Goal: Task Accomplishment & Management: Manage account settings

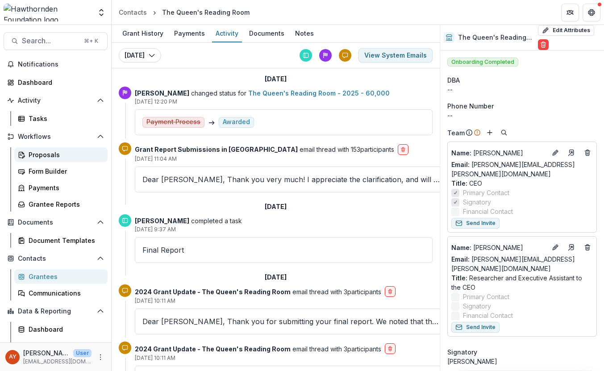
click at [55, 160] on link "Proposals" at bounding box center [60, 154] width 93 height 15
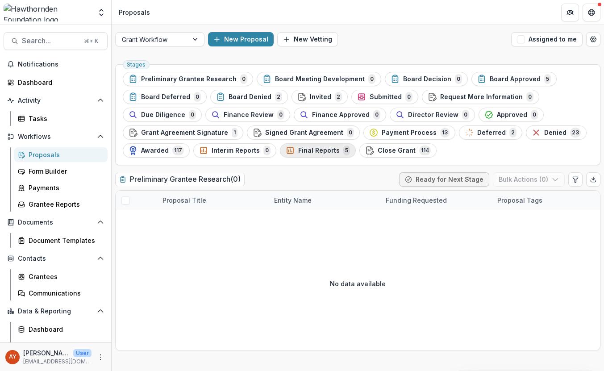
click at [321, 155] on div "Final Reports 5" at bounding box center [318, 151] width 64 height 10
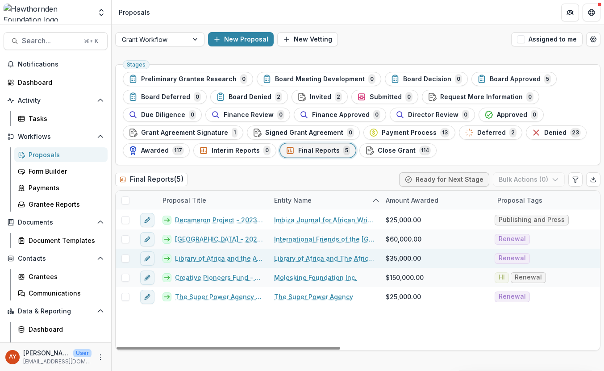
click at [233, 258] on link "Library of Africa and the African Diaspora - 2024 - 35,000" at bounding box center [219, 258] width 88 height 9
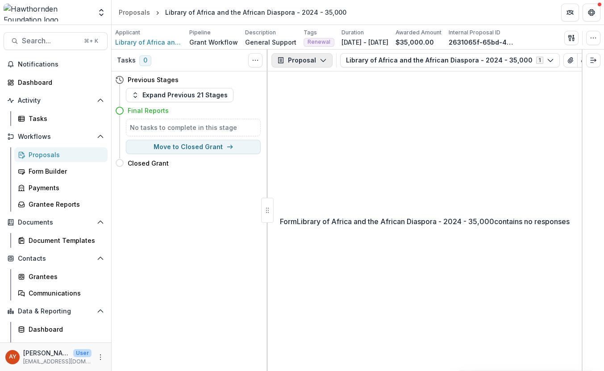
click at [320, 58] on icon "button" at bounding box center [323, 60] width 7 height 7
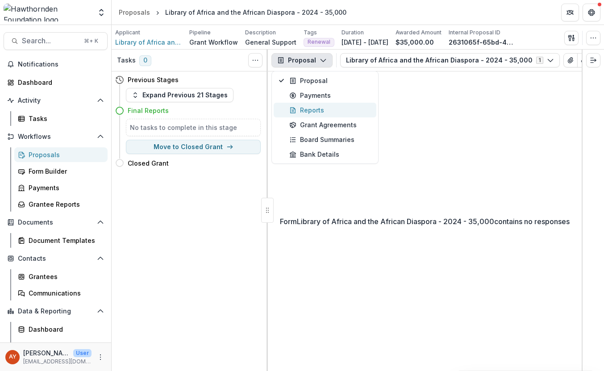
click at [320, 112] on div "Reports" at bounding box center [331, 109] width 82 height 9
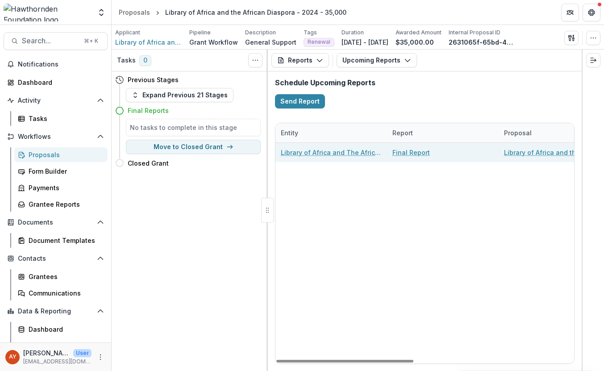
click at [403, 153] on link "Final Report" at bounding box center [412, 152] width 38 height 9
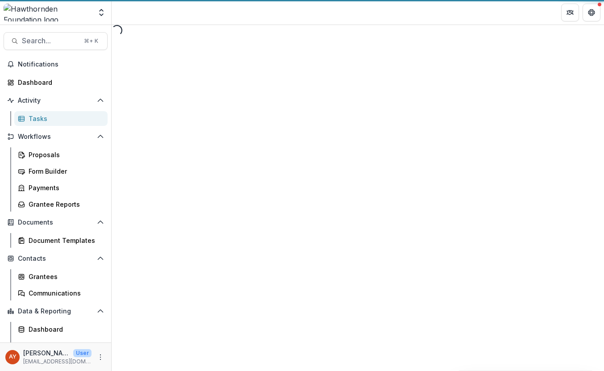
select select "********"
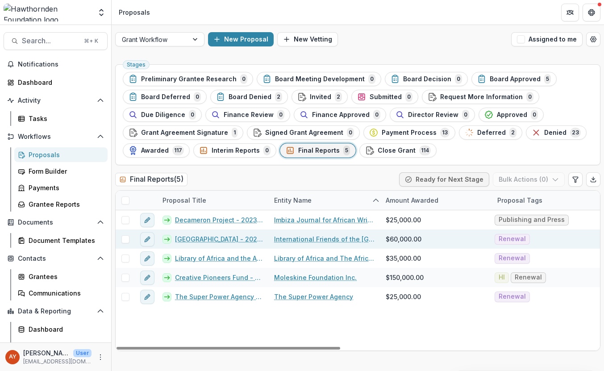
click at [210, 238] on link "[GEOGRAPHIC_DATA] - 2024 - 60,000" at bounding box center [219, 239] width 88 height 9
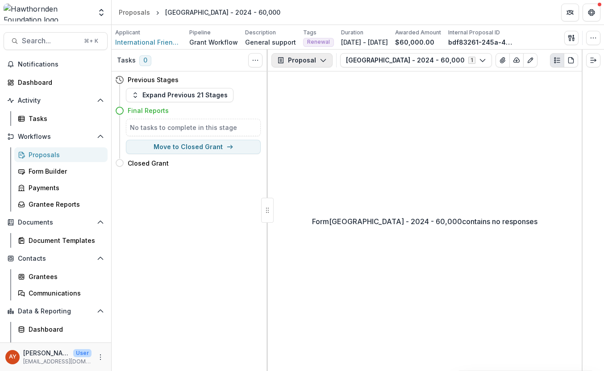
click at [318, 64] on button "Proposal" at bounding box center [302, 60] width 61 height 14
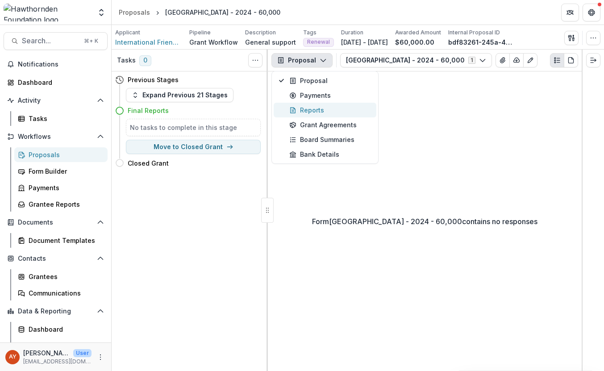
click at [332, 107] on div "Reports" at bounding box center [331, 109] width 82 height 9
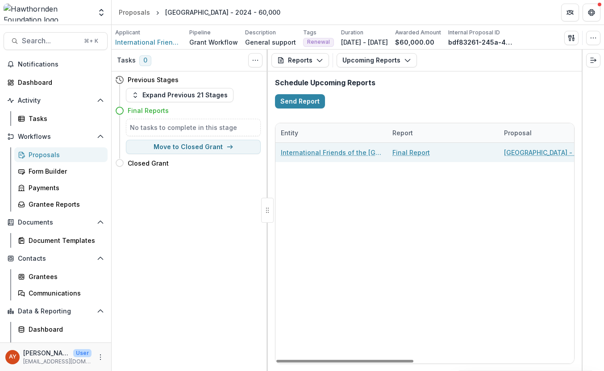
click at [412, 153] on link "Final Report" at bounding box center [412, 152] width 38 height 9
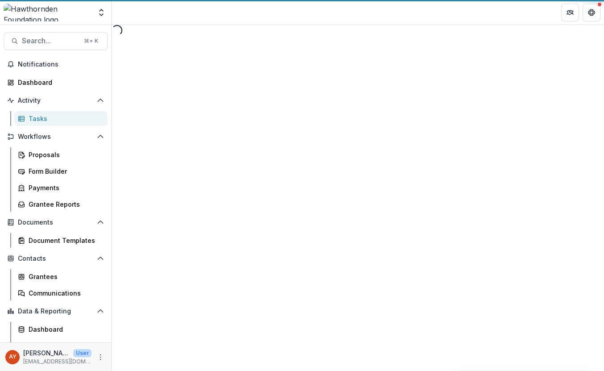
select select "********"
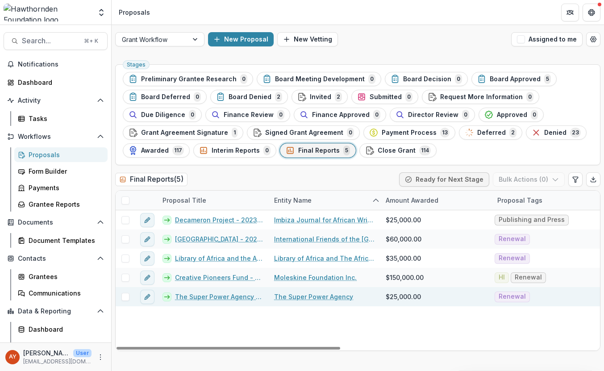
click at [210, 295] on link "The Super Power Agency - 2024 - 25,000" at bounding box center [219, 296] width 88 height 9
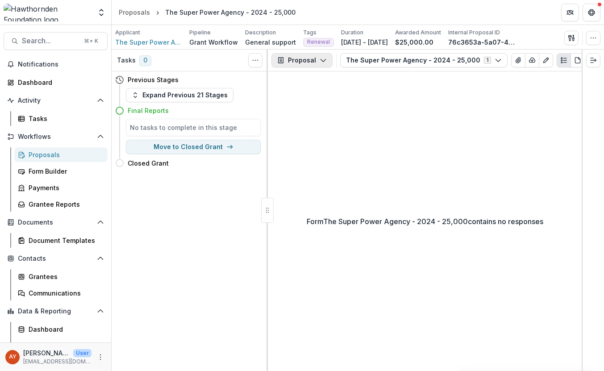
click at [314, 62] on button "Proposal" at bounding box center [302, 60] width 61 height 14
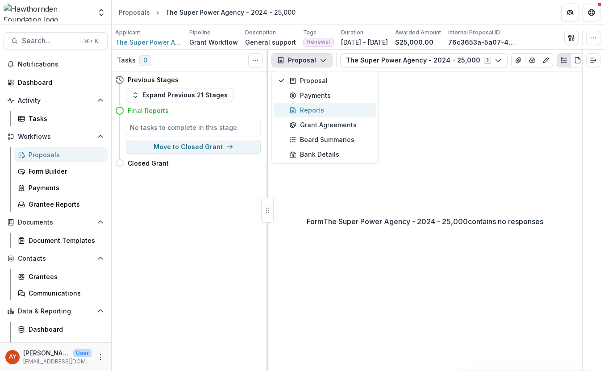
click at [333, 111] on div "Reports" at bounding box center [331, 109] width 82 height 9
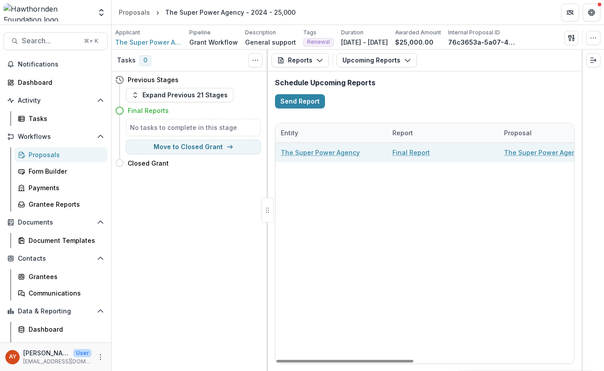
click at [402, 155] on link "Final Report" at bounding box center [412, 152] width 38 height 9
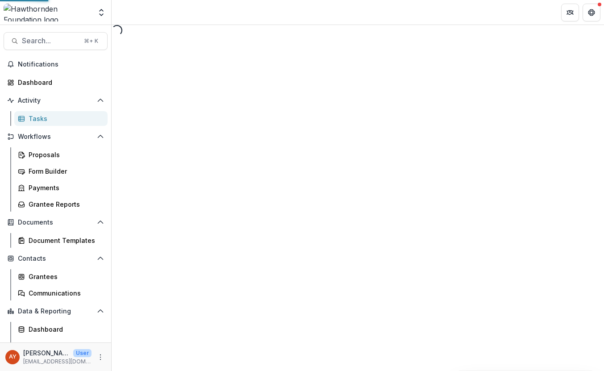
select select "********"
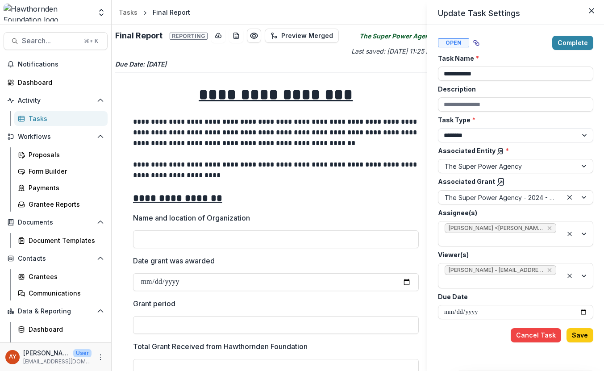
click at [498, 151] on line at bounding box center [500, 153] width 4 height 4
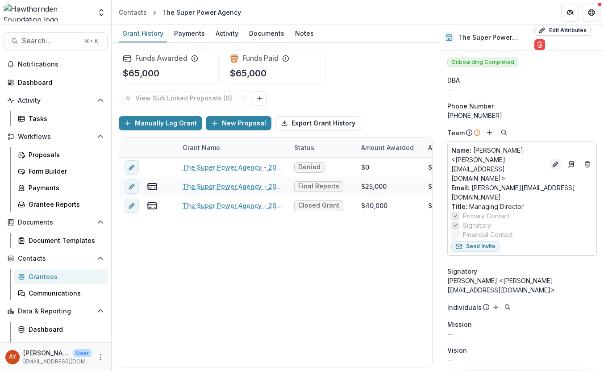
click at [559, 161] on icon "Edit" at bounding box center [555, 164] width 7 height 7
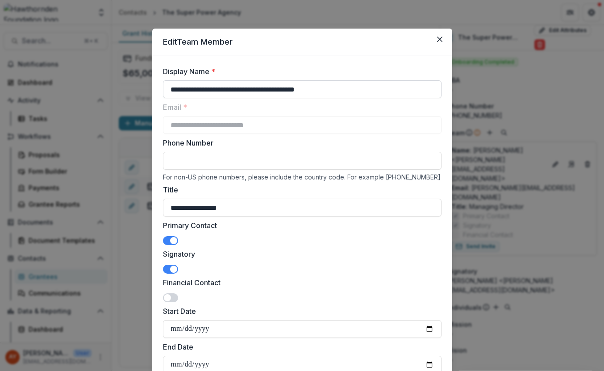
drag, startPoint x: 362, startPoint y: 94, endPoint x: 226, endPoint y: 90, distance: 136.3
click at [226, 90] on input "**********" at bounding box center [302, 89] width 279 height 18
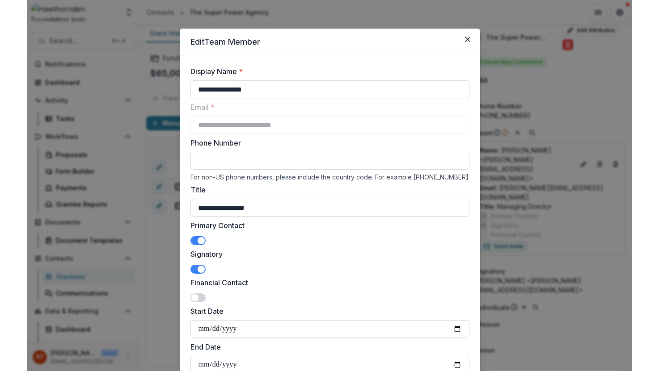
scroll to position [100, 0]
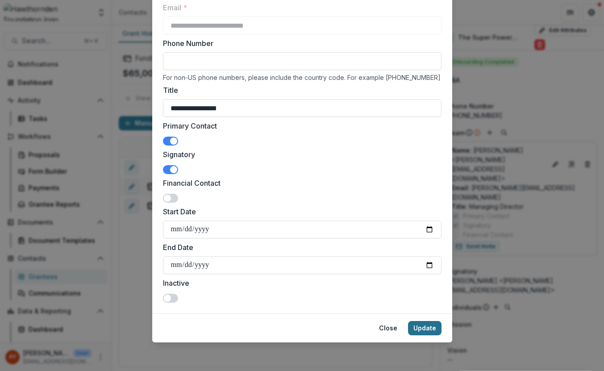
type input "**********"
click at [428, 330] on button "Update" at bounding box center [425, 328] width 34 height 14
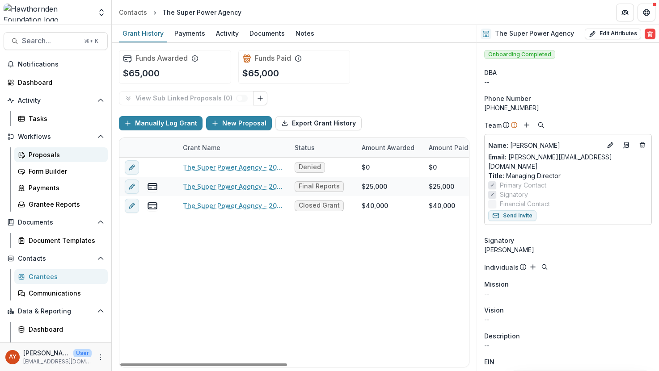
click at [64, 153] on div "Proposals" at bounding box center [65, 154] width 72 height 9
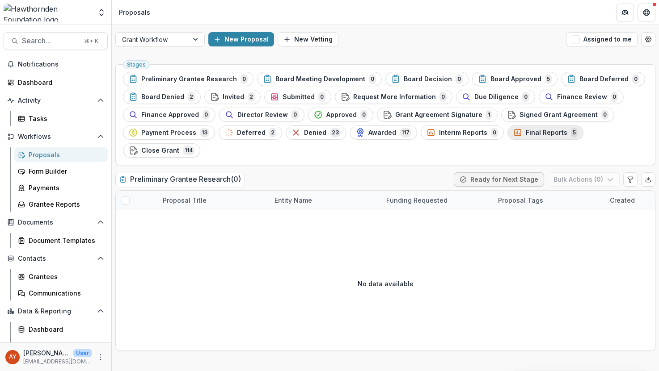
click at [531, 136] on div "Final Reports 5" at bounding box center [545, 133] width 64 height 10
